Goal: Information Seeking & Learning: Learn about a topic

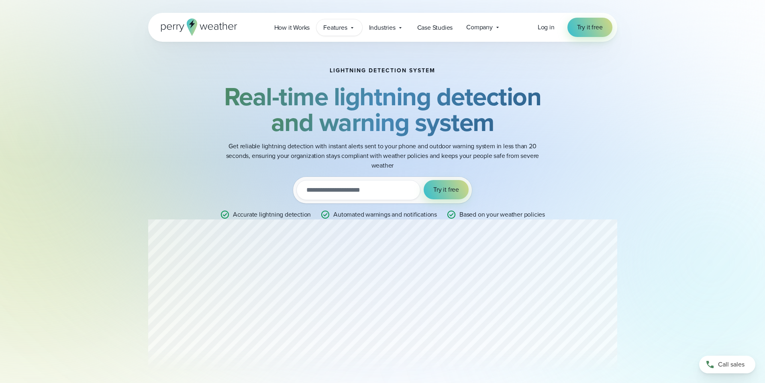
click at [356, 28] on div "Features Explore All Features Explore Perry Weather's on-site weather hardware …" at bounding box center [338, 27] width 45 height 16
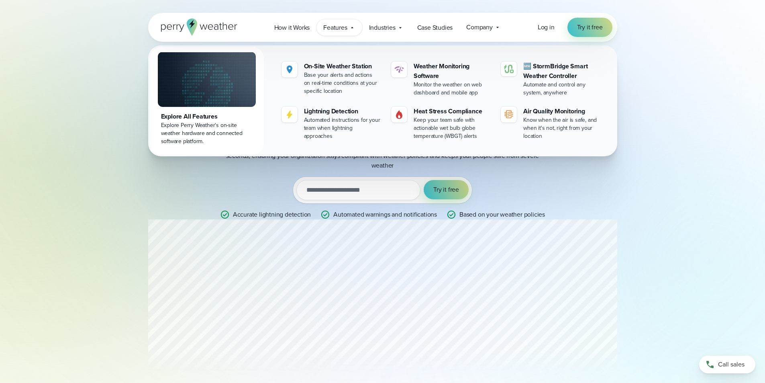
click at [356, 28] on div "Features Explore All Features Explore Perry Weather's on-site weather hardware …" at bounding box center [338, 27] width 45 height 16
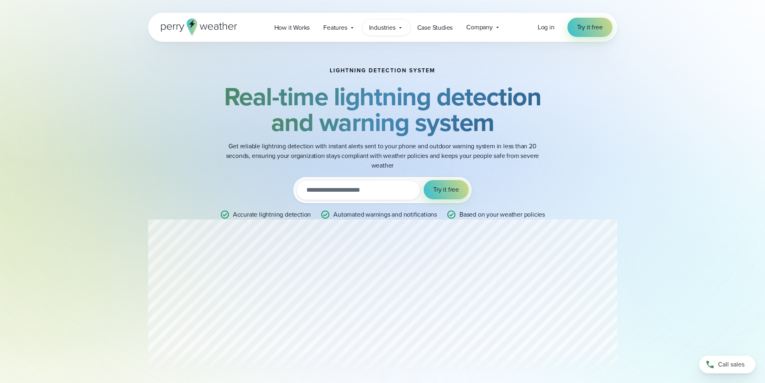
click at [398, 27] on icon at bounding box center [400, 27] width 6 height 6
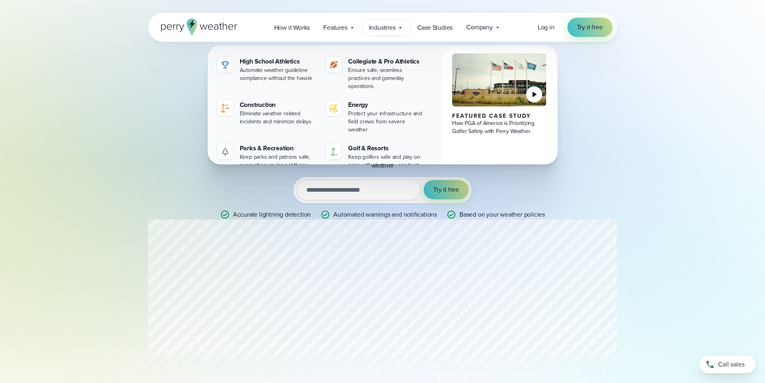
click at [398, 27] on icon at bounding box center [400, 27] width 6 height 6
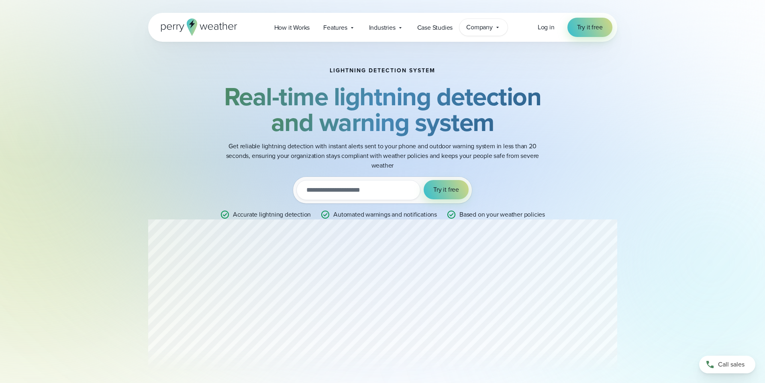
click at [495, 23] on div "Company Contact Us Reach out to us for sales or support questions" at bounding box center [483, 27] width 48 height 17
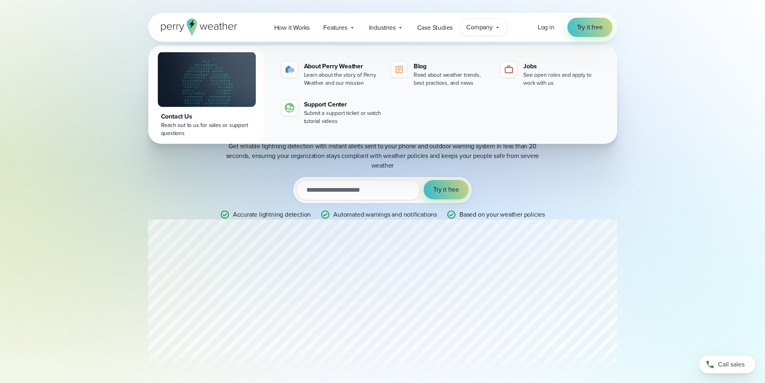
click at [495, 23] on div "Company Contact Us Reach out to us for sales or support questions" at bounding box center [483, 27] width 48 height 17
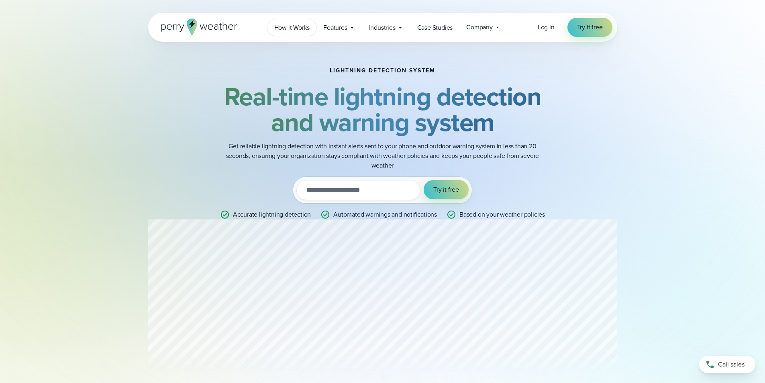
click at [302, 22] on link "How it Works" at bounding box center [291, 27] width 49 height 16
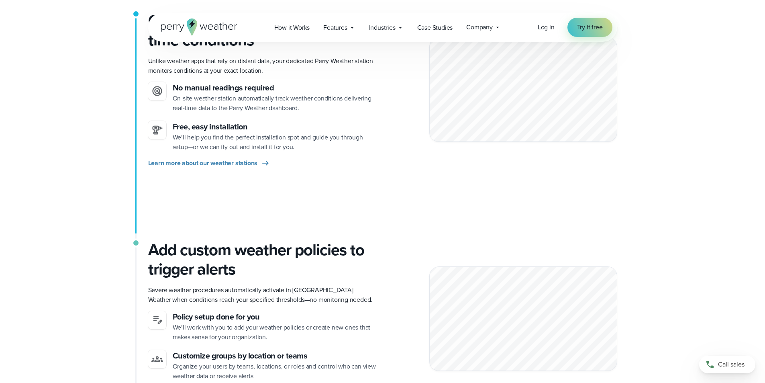
scroll to position [241, 0]
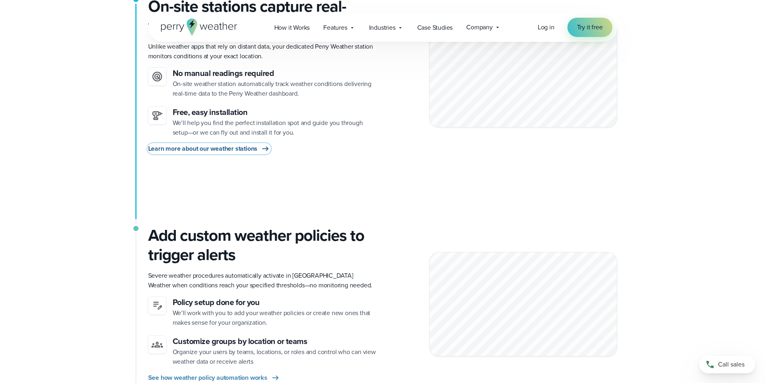
click at [262, 153] on icon at bounding box center [266, 149] width 10 height 10
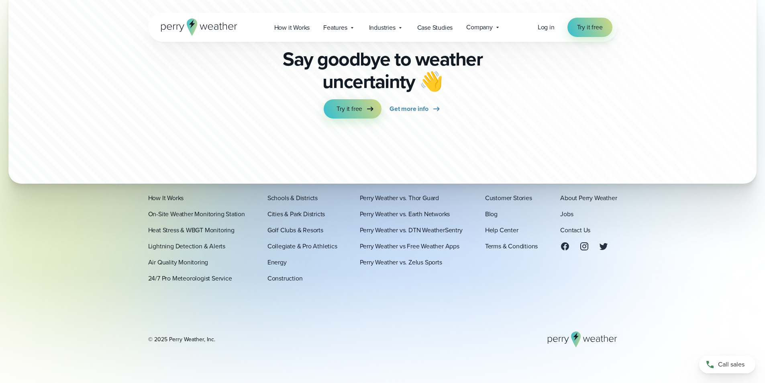
scroll to position [2453, 0]
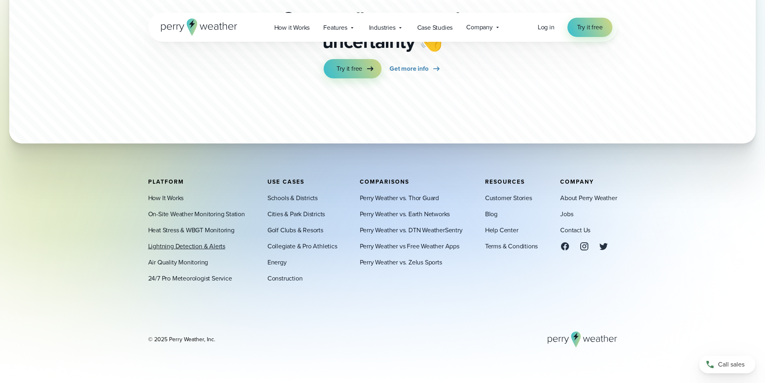
click at [190, 248] on link "Lightning Detection & Alerts" at bounding box center [186, 246] width 77 height 10
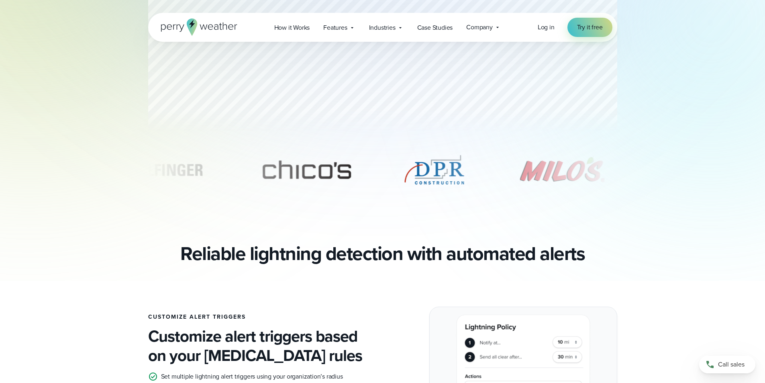
scroll to position [321, 0]
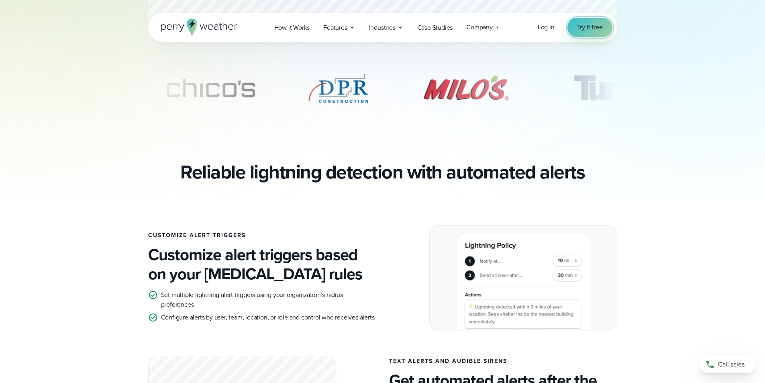
click at [591, 32] on link "Try it free" at bounding box center [589, 27] width 45 height 19
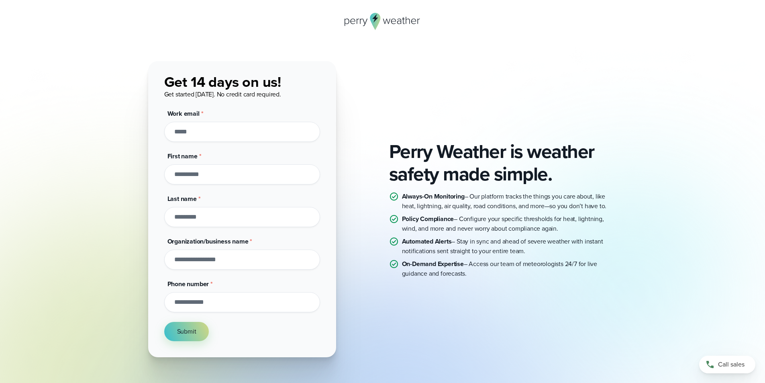
click at [378, 18] on icon at bounding box center [375, 21] width 10 height 17
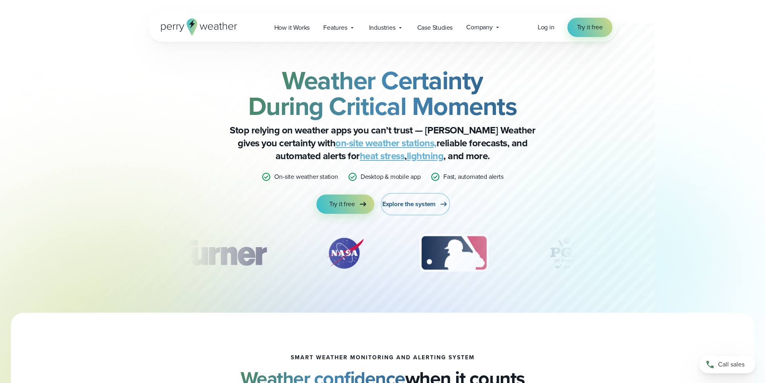
click at [399, 204] on span "Explore the system" at bounding box center [408, 204] width 53 height 10
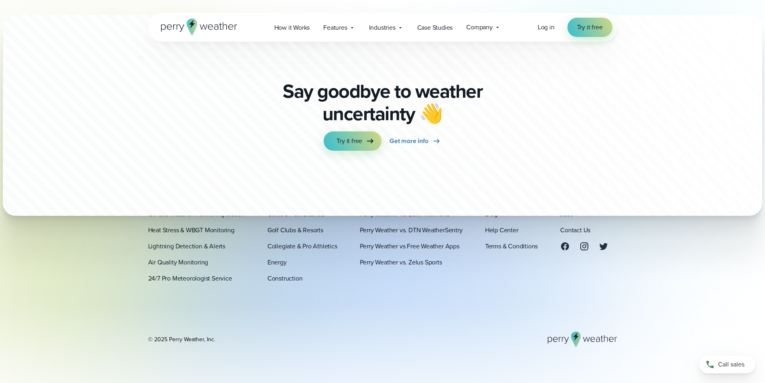
scroll to position [2838, 0]
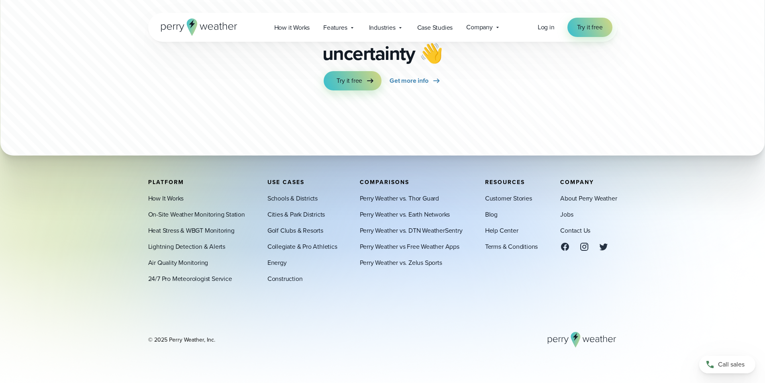
scroll to position [3656, 0]
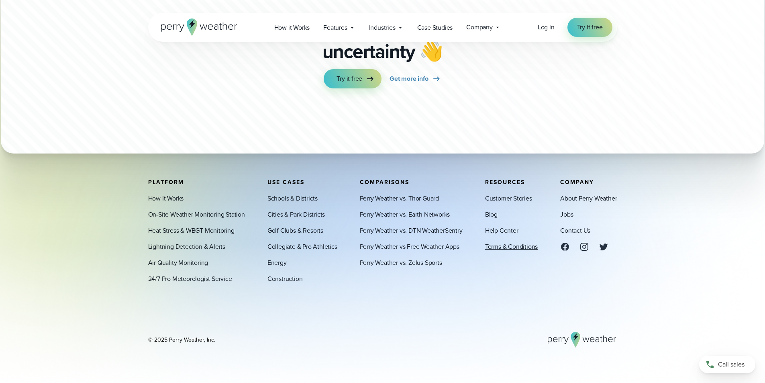
click at [500, 247] on link "Terms & Conditions" at bounding box center [511, 246] width 53 height 10
